Goal: Find contact information: Find contact information

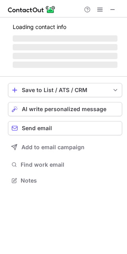
scroll to position [185, 127]
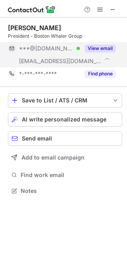
click at [102, 48] on button "View email" at bounding box center [100, 48] width 31 height 8
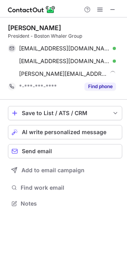
scroll to position [199, 127]
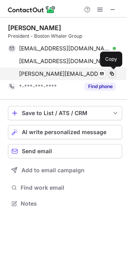
click at [109, 72] on span at bounding box center [112, 74] width 6 height 6
click at [112, 71] on span at bounding box center [112, 74] width 6 height 6
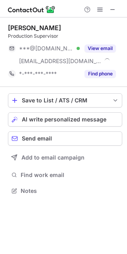
scroll to position [185, 127]
click at [116, 9] on span at bounding box center [113, 9] width 6 height 6
